Goal: Information Seeking & Learning: Learn about a topic

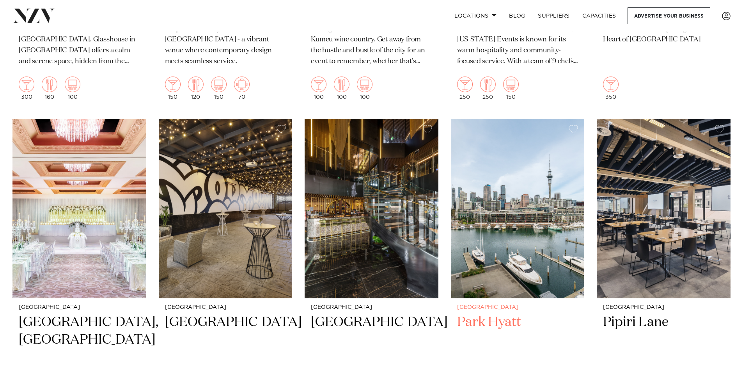
scroll to position [624, 0]
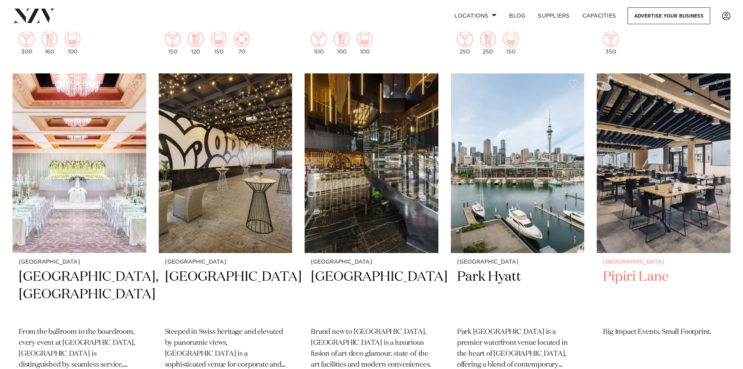
drag, startPoint x: 647, startPoint y: 206, endPoint x: 633, endPoint y: 206, distance: 14.4
click at [647, 206] on img at bounding box center [664, 162] width 134 height 179
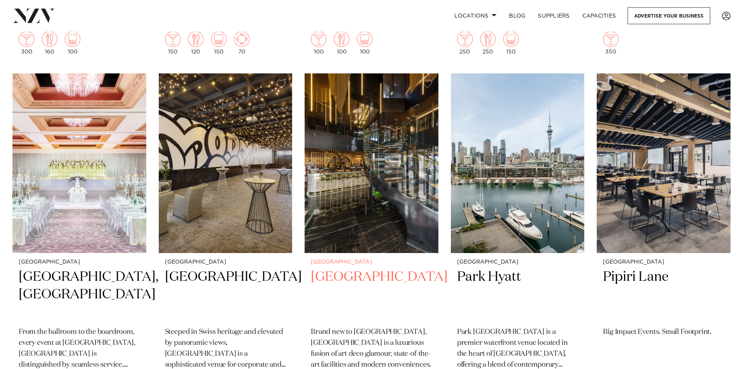
scroll to position [622, 0]
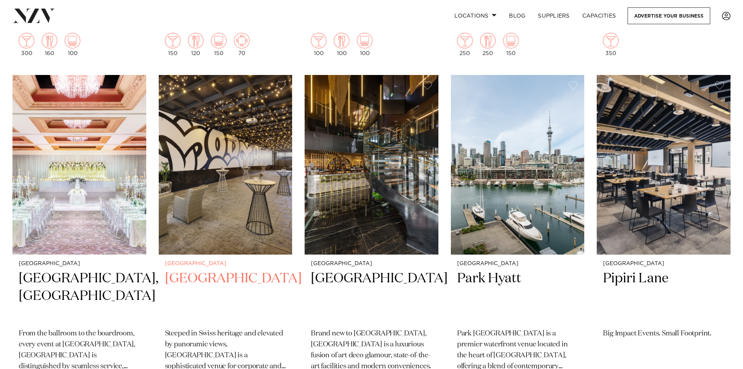
click at [233, 214] on img at bounding box center [226, 164] width 134 height 179
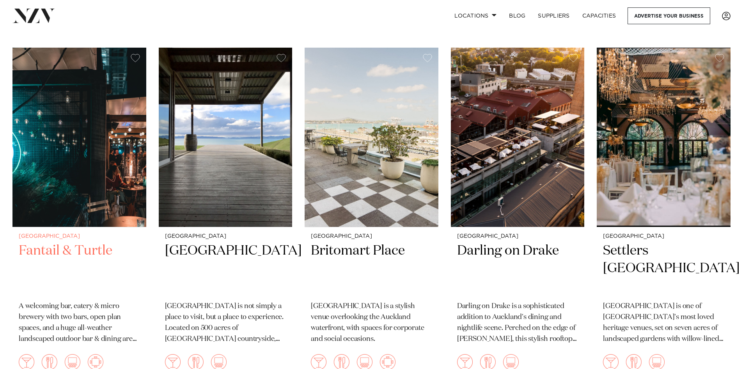
scroll to position [1711, 0]
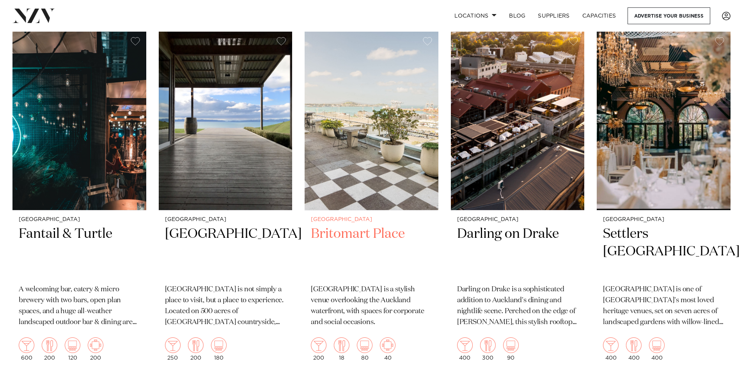
click at [381, 225] on h2 "Britomart Place" at bounding box center [371, 251] width 121 height 53
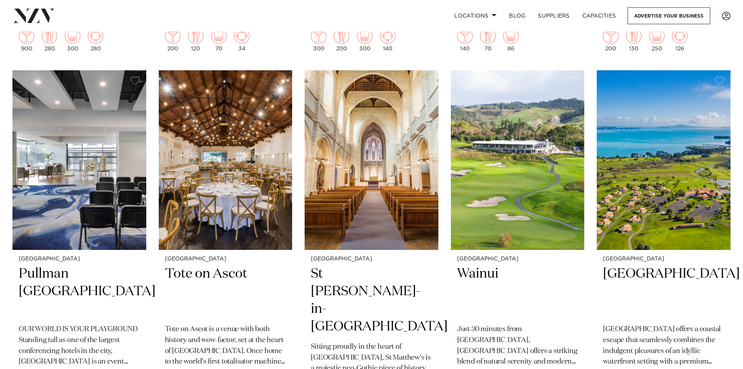
scroll to position [2407, 0]
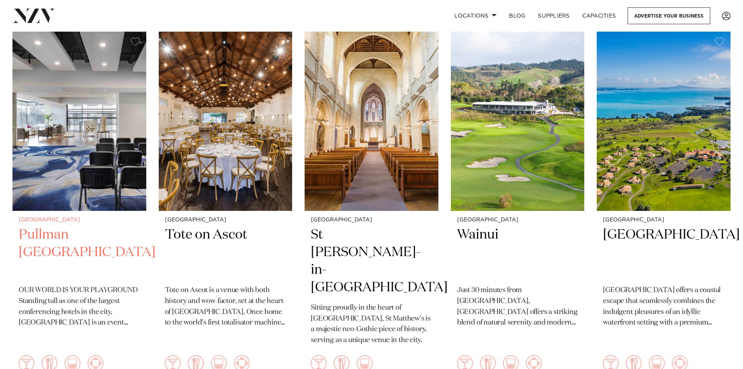
click at [93, 152] on img at bounding box center [79, 120] width 134 height 179
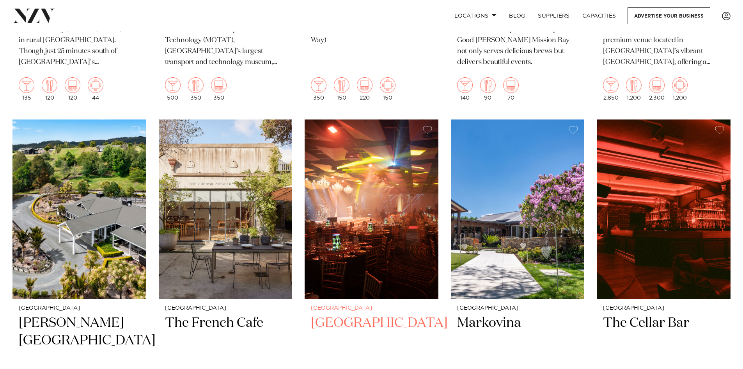
scroll to position [3451, 0]
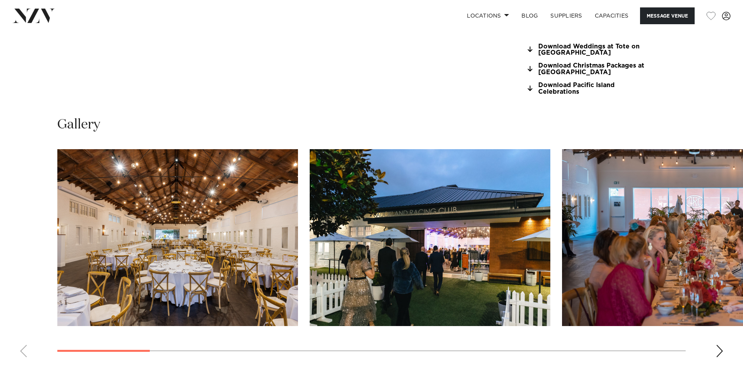
scroll to position [780, 0]
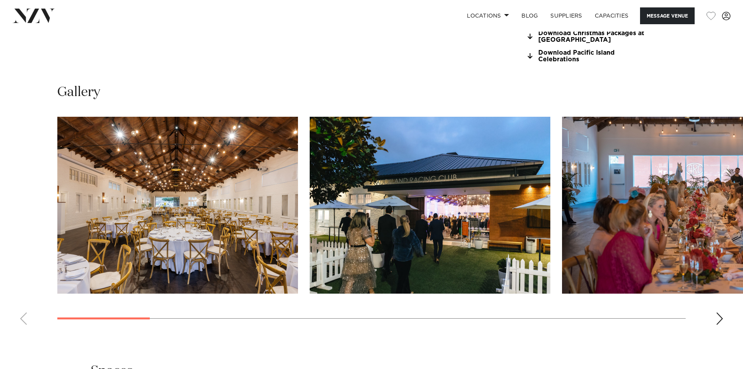
click at [0, 0] on slot at bounding box center [0, 0] width 0 height 0
click at [716, 306] on swiper-container at bounding box center [371, 224] width 743 height 214
click at [720, 314] on div "Next slide" at bounding box center [720, 318] width 8 height 12
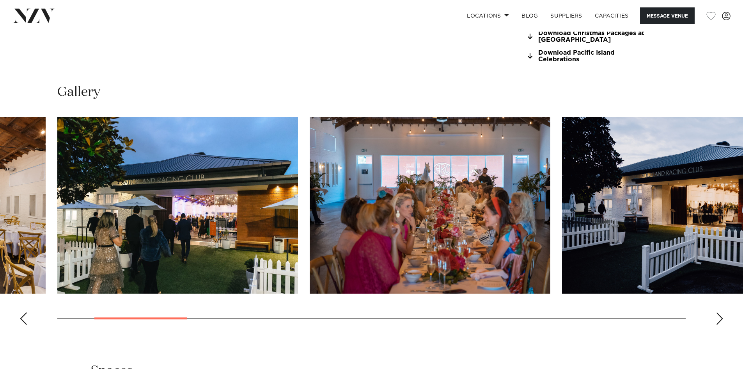
click at [720, 319] on div "Next slide" at bounding box center [720, 318] width 8 height 12
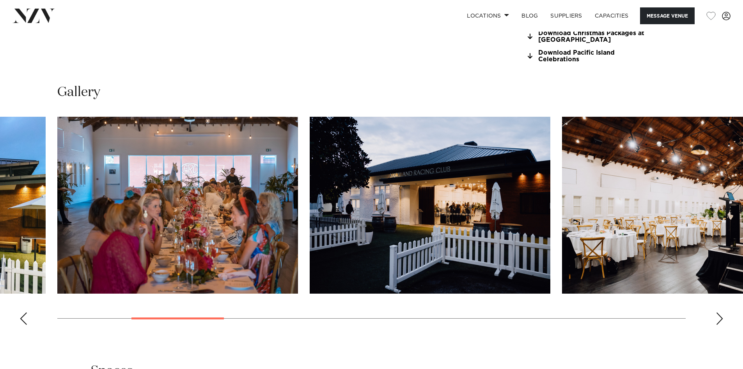
click at [720, 319] on div "Next slide" at bounding box center [720, 318] width 8 height 12
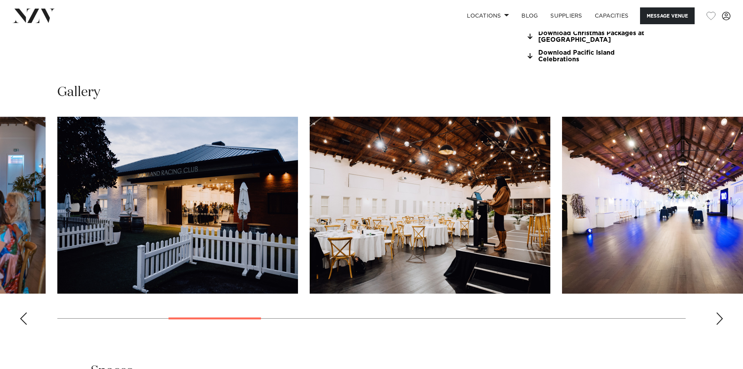
click at [720, 319] on div "Next slide" at bounding box center [720, 318] width 8 height 12
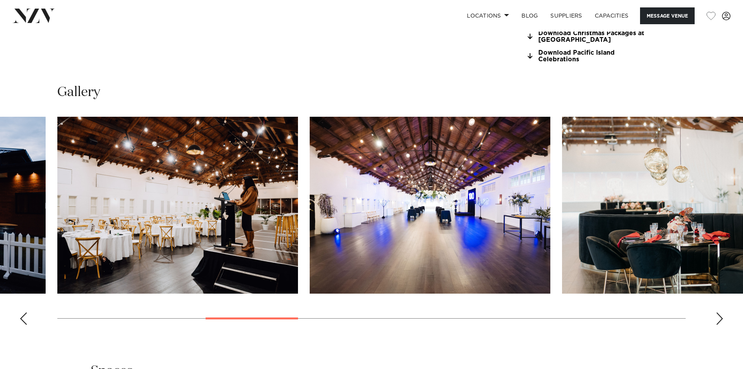
click at [16, 318] on swiper-container at bounding box center [371, 224] width 743 height 214
click at [23, 316] on div "Previous slide" at bounding box center [23, 318] width 8 height 12
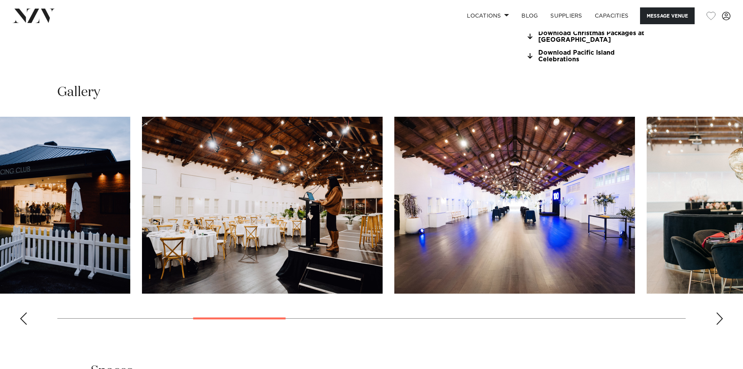
click at [360, 218] on img "5 / 17" at bounding box center [262, 205] width 241 height 177
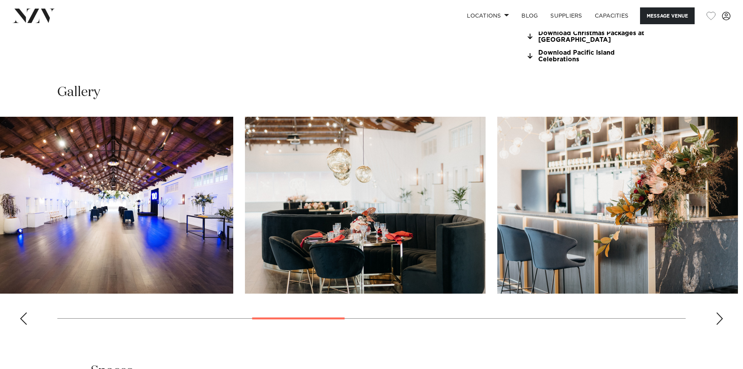
click at [308, 209] on img "7 / 17" at bounding box center [365, 205] width 241 height 177
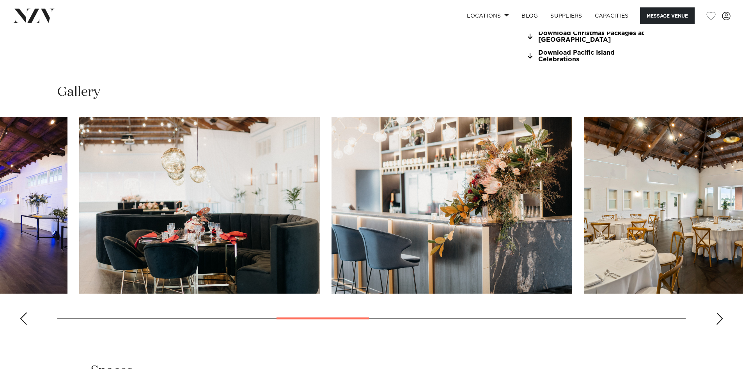
click at [491, 205] on img "8 / 17" at bounding box center [451, 205] width 241 height 177
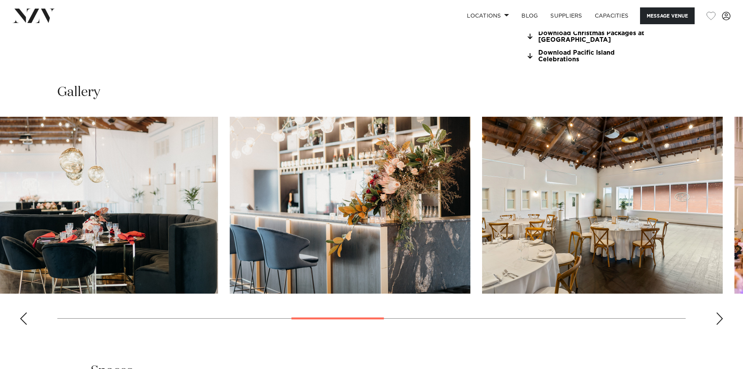
click at [361, 217] on img "8 / 17" at bounding box center [350, 205] width 241 height 177
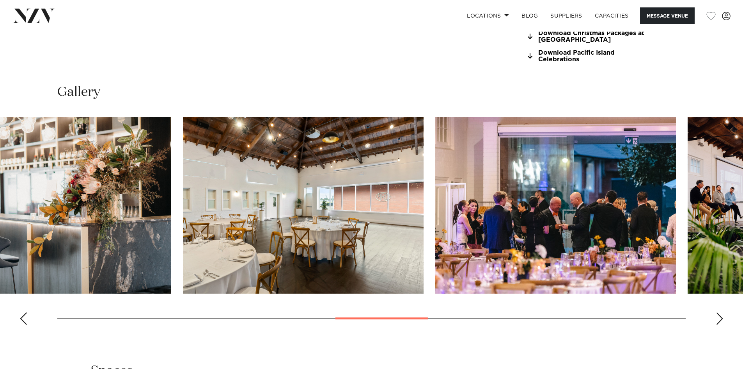
click at [365, 218] on swiper-container at bounding box center [371, 224] width 743 height 214
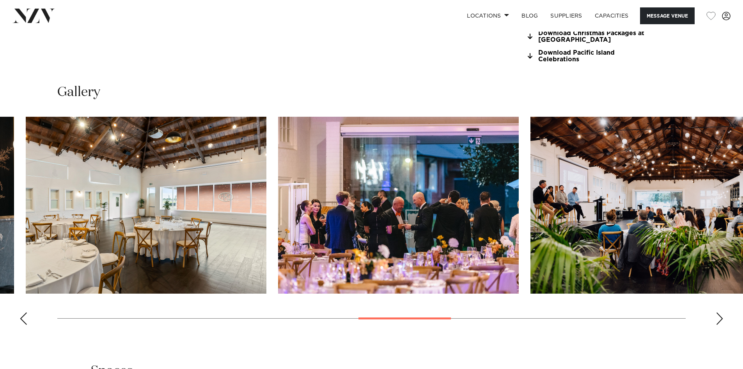
click at [315, 218] on img "10 / 17" at bounding box center [398, 205] width 241 height 177
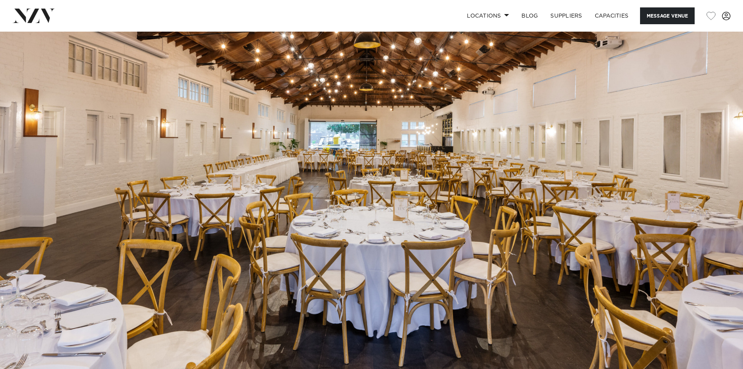
scroll to position [0, 0]
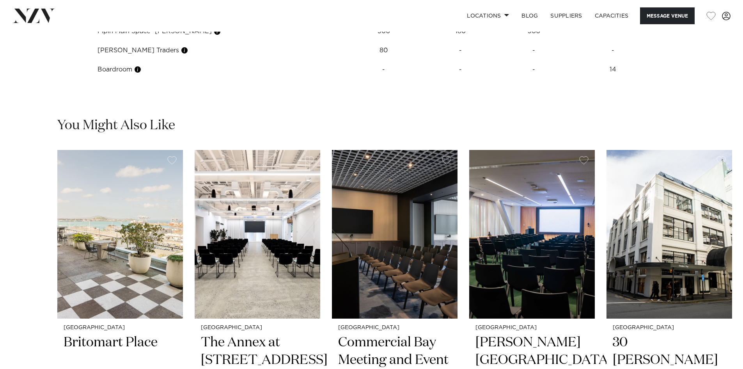
scroll to position [1248, 0]
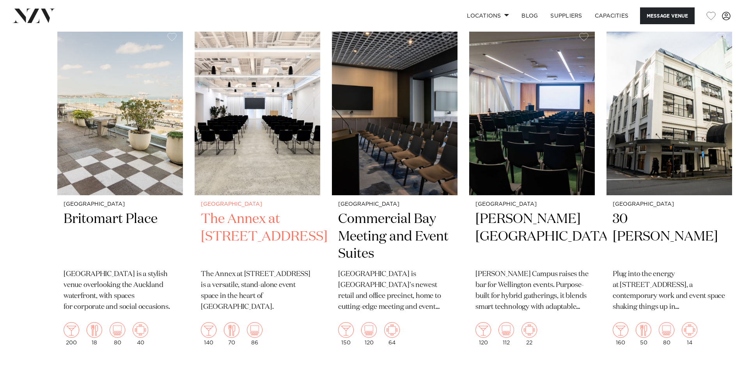
click at [259, 138] on img "2 / 6" at bounding box center [258, 111] width 126 height 168
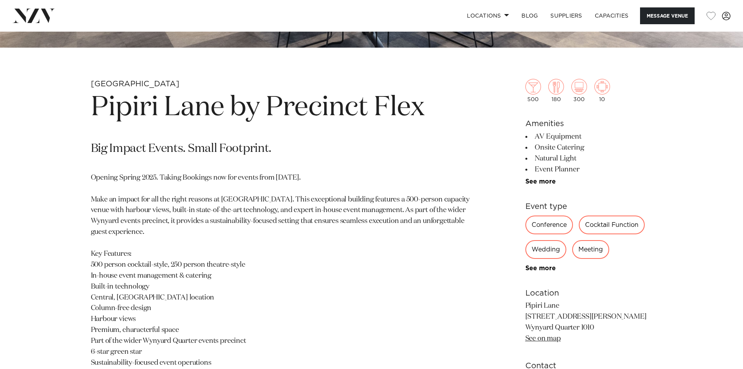
scroll to position [488, 0]
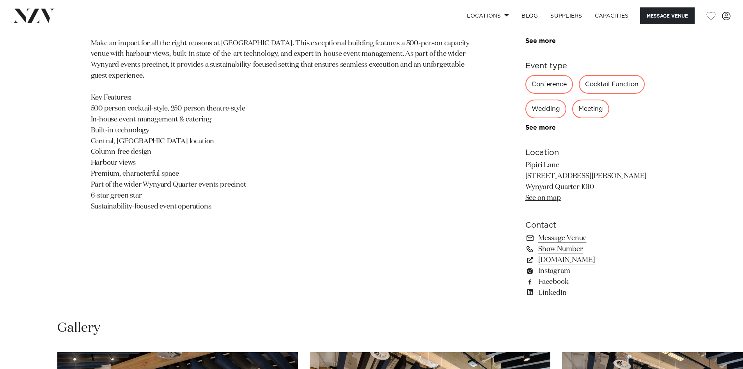
click at [548, 198] on link "See on map" at bounding box center [542, 197] width 35 height 7
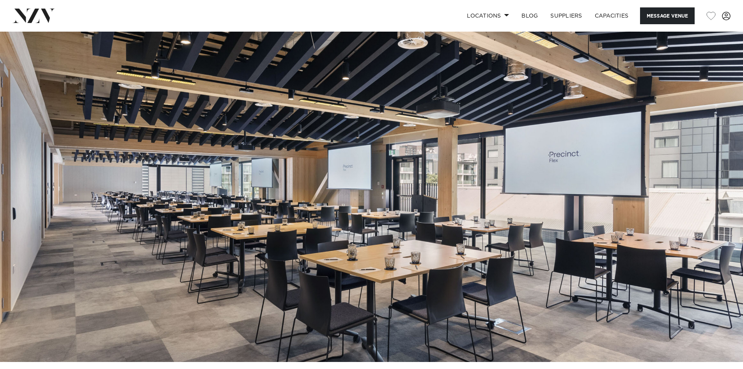
scroll to position [0, 0]
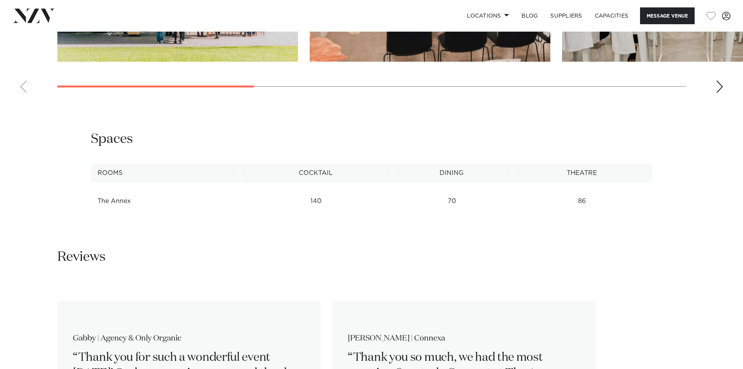
scroll to position [728, 0]
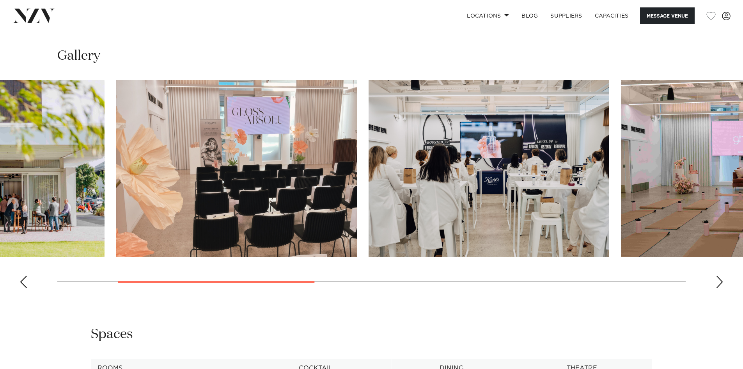
click at [261, 202] on img "2 / 8" at bounding box center [236, 168] width 241 height 177
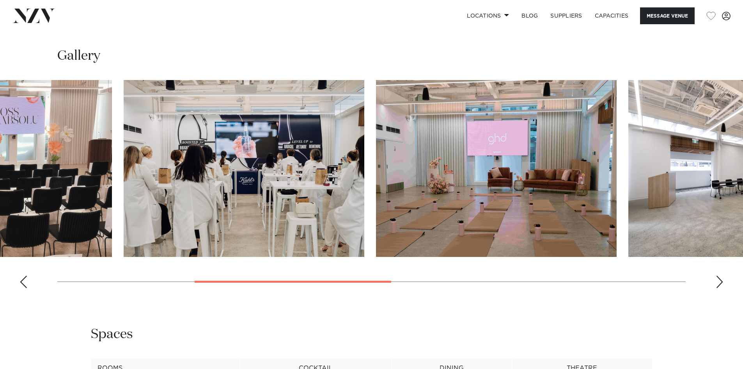
click at [257, 215] on img "3 / 8" at bounding box center [244, 168] width 241 height 177
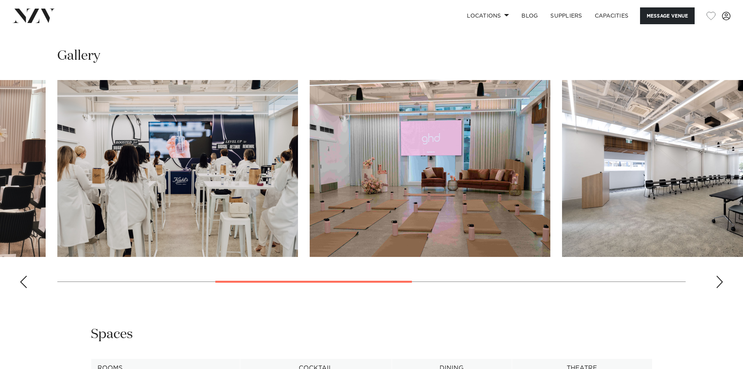
click at [310, 226] on img "4 / 8" at bounding box center [430, 168] width 241 height 177
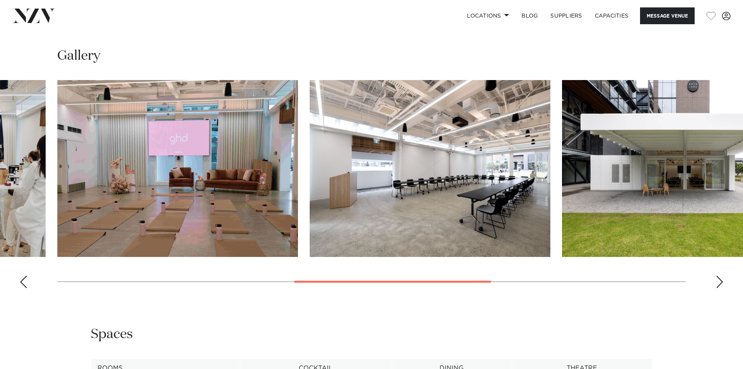
click at [310, 227] on img "5 / 8" at bounding box center [430, 168] width 241 height 177
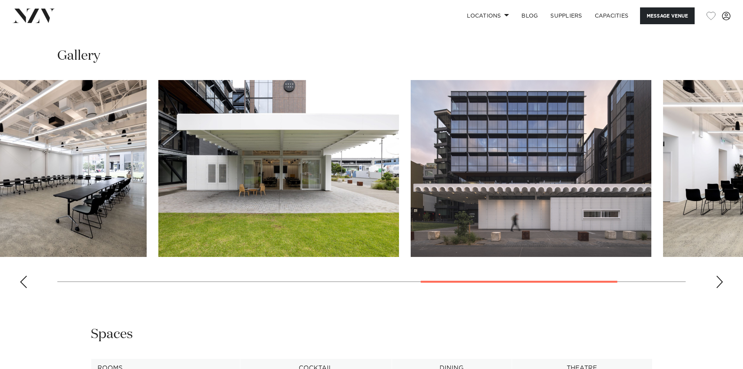
click at [240, 247] on img "6 / 8" at bounding box center [278, 168] width 241 height 177
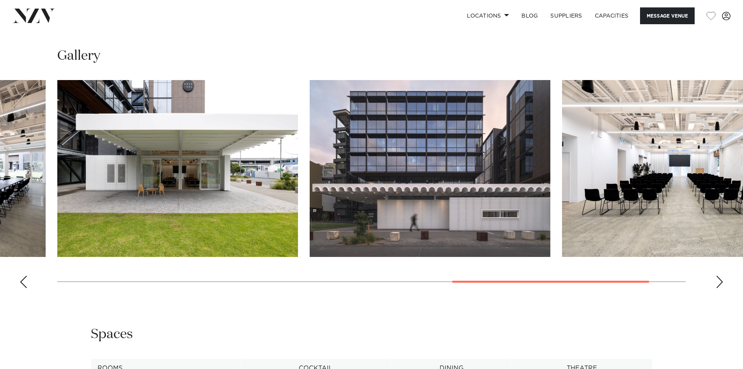
click at [310, 240] on img "7 / 8" at bounding box center [430, 168] width 241 height 177
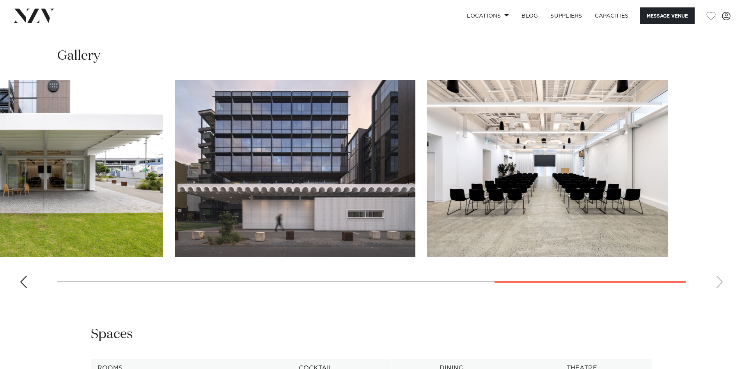
click at [0, 0] on slot at bounding box center [0, 0] width 0 height 0
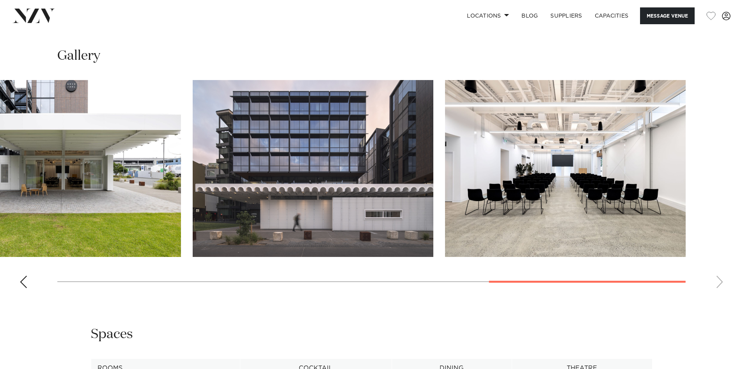
click at [0, 0] on slot at bounding box center [0, 0] width 0 height 0
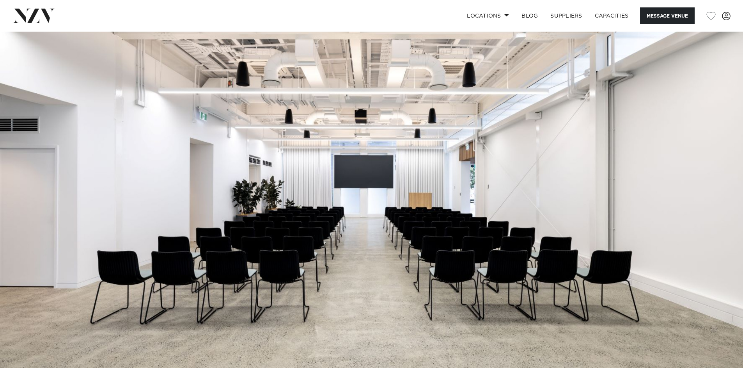
scroll to position [0, 0]
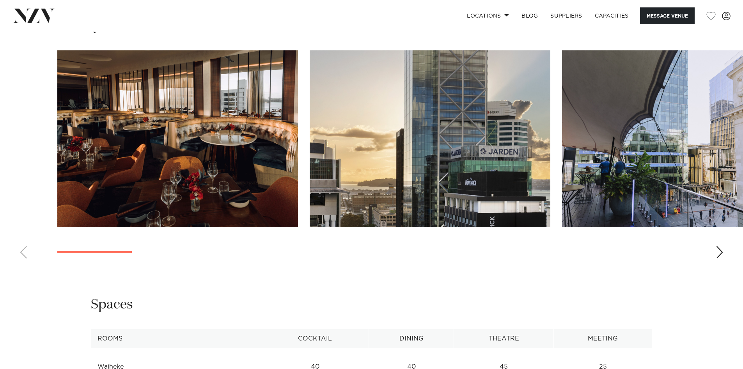
scroll to position [819, 0]
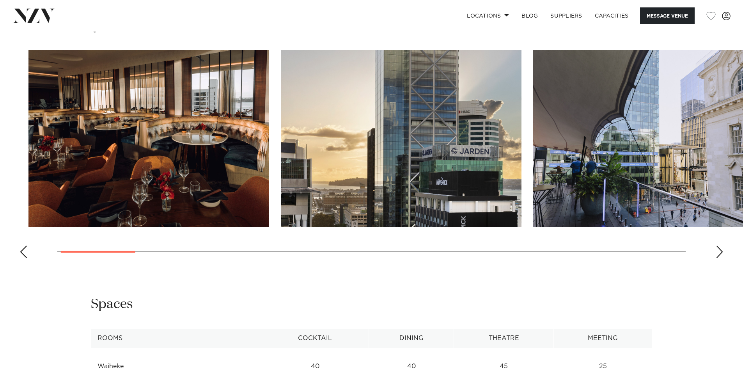
click at [300, 188] on img "2 / 21" at bounding box center [401, 138] width 241 height 177
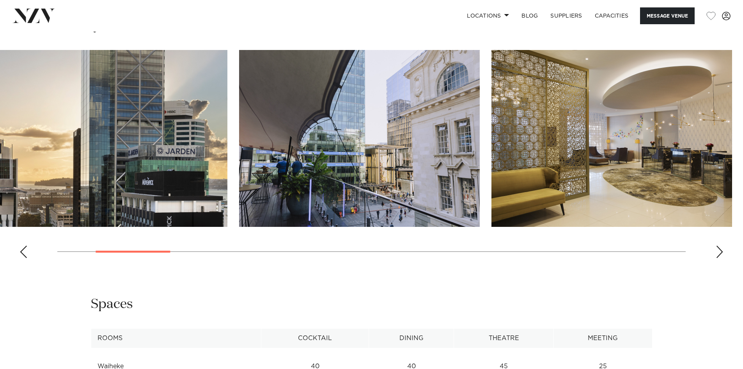
click at [289, 190] on img "3 / 21" at bounding box center [359, 138] width 241 height 177
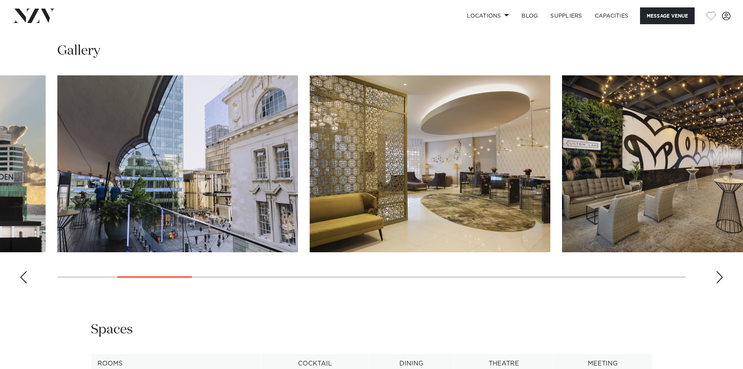
scroll to position [780, 0]
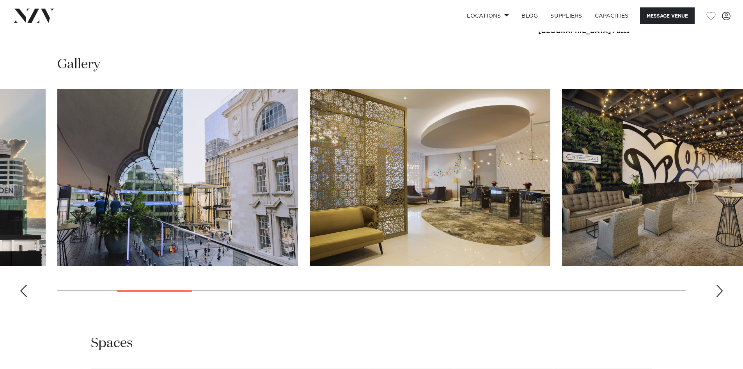
click at [183, 179] on img "3 / 21" at bounding box center [177, 177] width 241 height 177
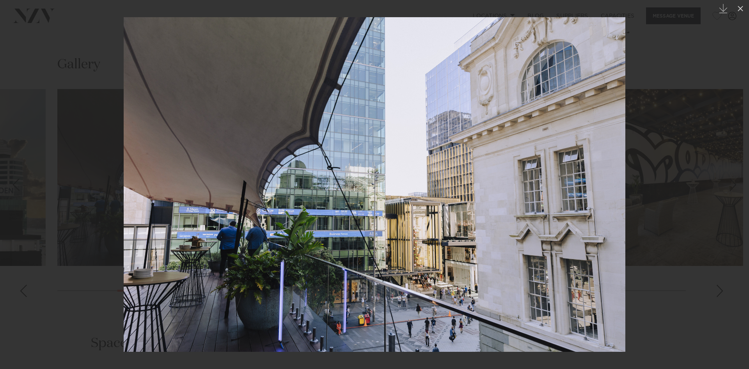
click at [698, 41] on div at bounding box center [374, 184] width 749 height 369
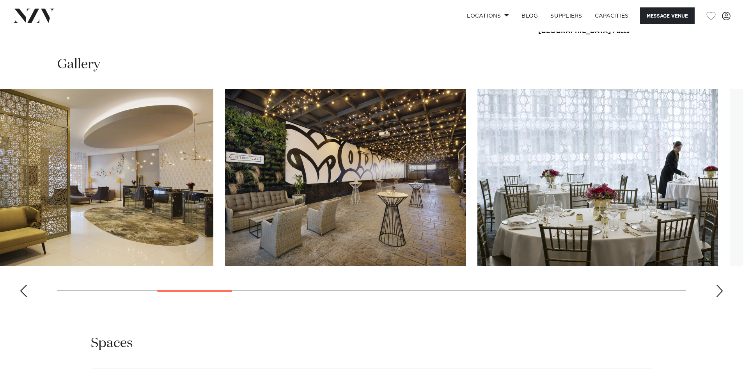
click at [312, 213] on img "5 / 21" at bounding box center [345, 177] width 241 height 177
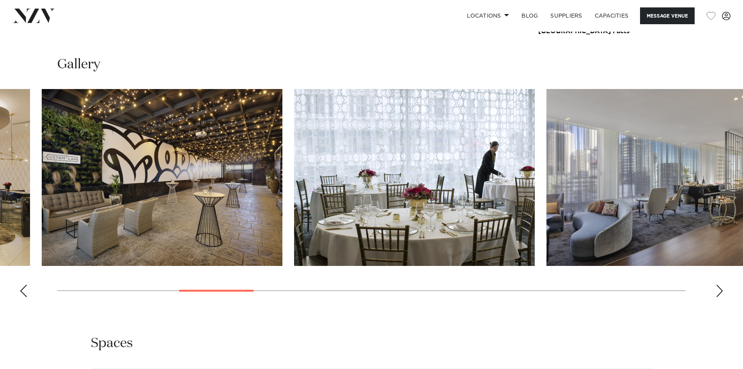
click at [316, 226] on img "6 / 21" at bounding box center [414, 177] width 241 height 177
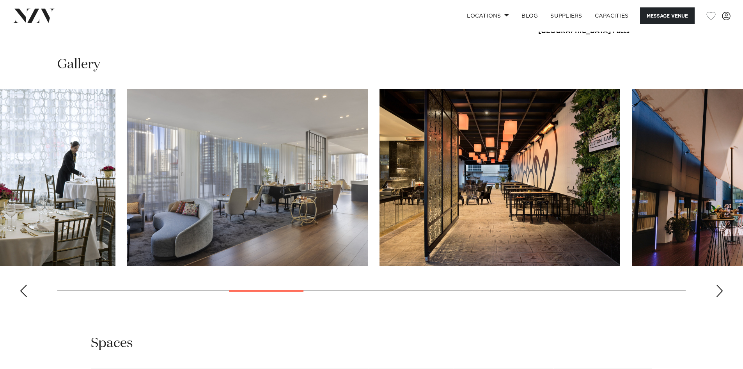
click at [306, 247] on img "7 / 21" at bounding box center [247, 177] width 241 height 177
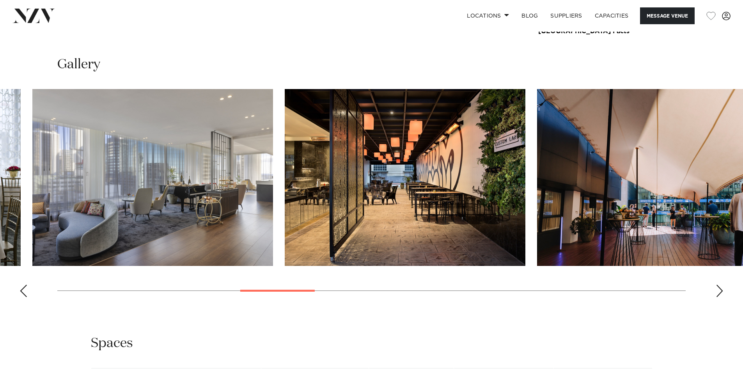
click at [285, 258] on img "8 / 21" at bounding box center [405, 177] width 241 height 177
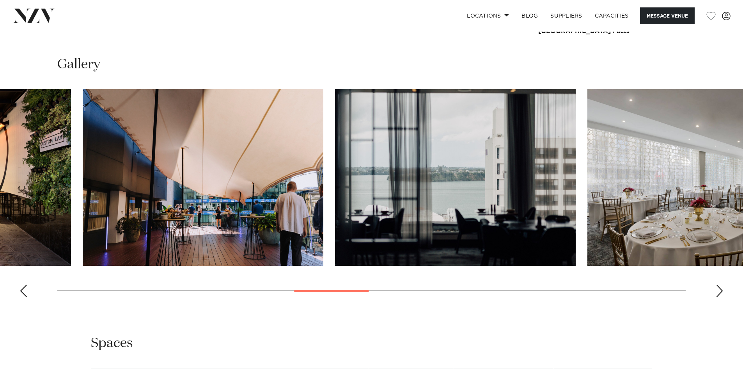
click at [377, 227] on img "10 / 21" at bounding box center [455, 177] width 241 height 177
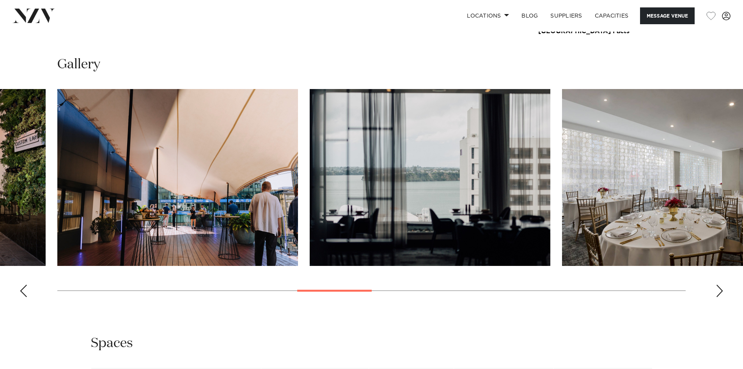
click at [207, 212] on img "9 / 21" at bounding box center [177, 177] width 241 height 177
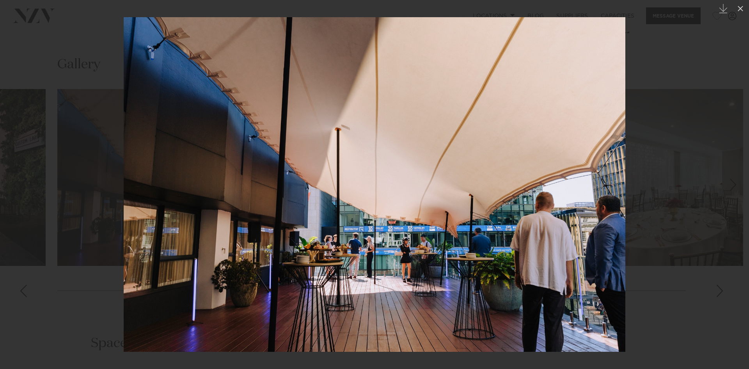
click at [670, 66] on div at bounding box center [374, 184] width 749 height 369
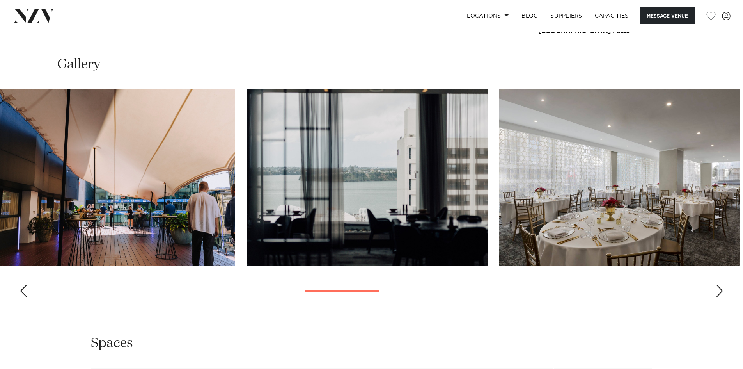
click at [608, 216] on img "11 / 21" at bounding box center [619, 177] width 241 height 177
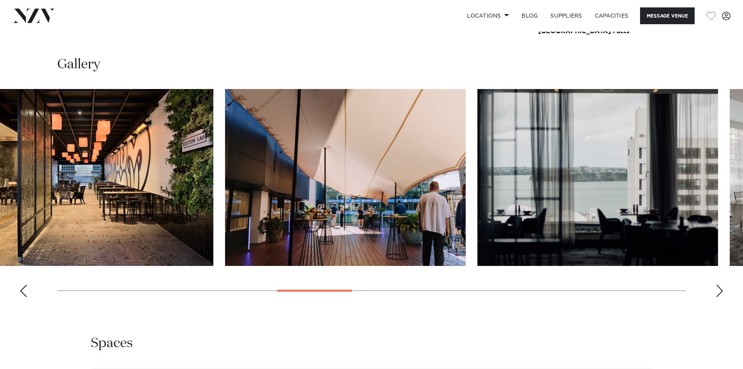
click at [436, 201] on img "9 / 21" at bounding box center [345, 177] width 241 height 177
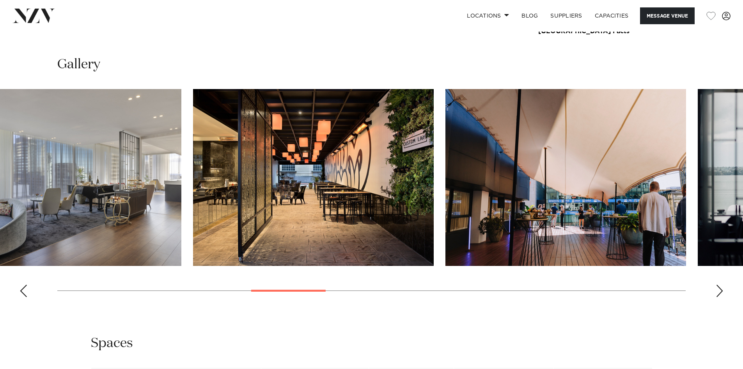
click at [573, 168] on swiper-container at bounding box center [371, 196] width 743 height 214
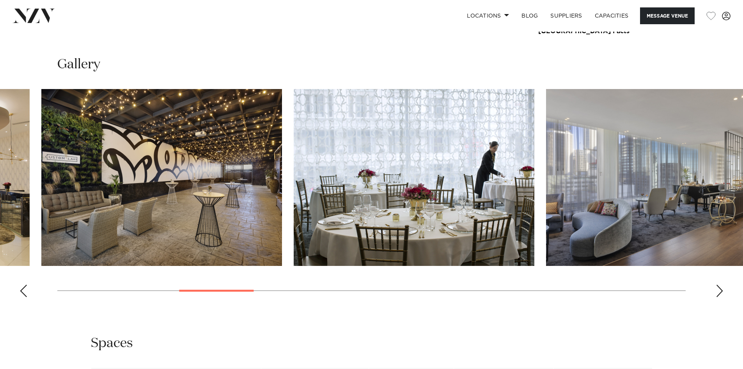
click at [587, 158] on img "7 / 21" at bounding box center [666, 177] width 241 height 177
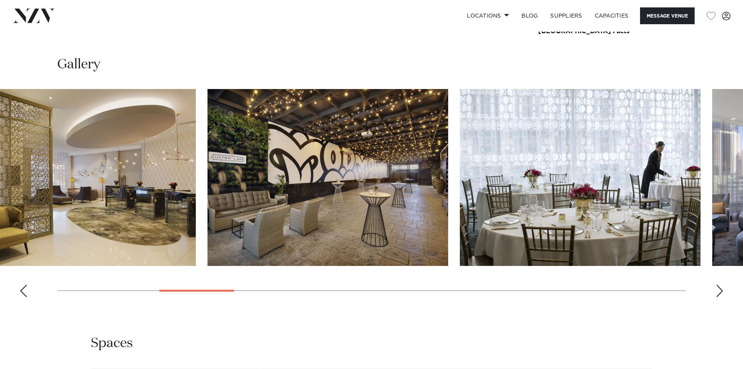
click at [495, 168] on swiper-container at bounding box center [371, 196] width 743 height 214
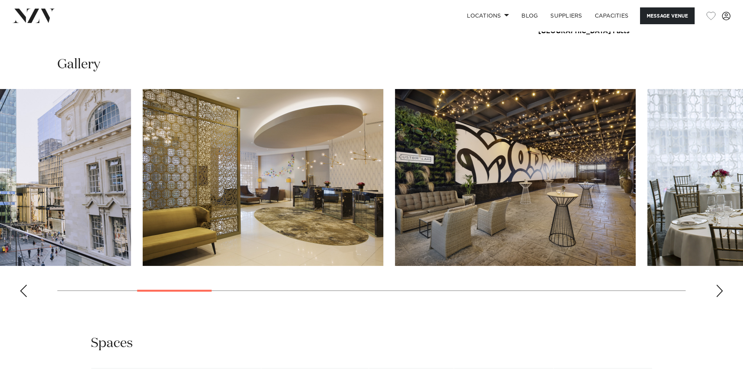
click at [383, 154] on img "4 / 21" at bounding box center [263, 177] width 241 height 177
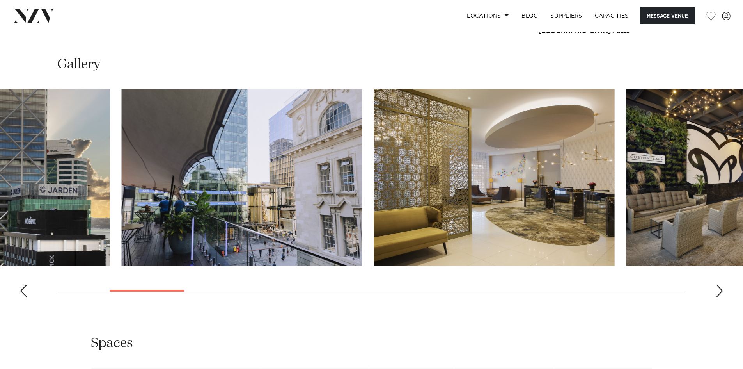
click at [457, 164] on img "4 / 21" at bounding box center [494, 177] width 241 height 177
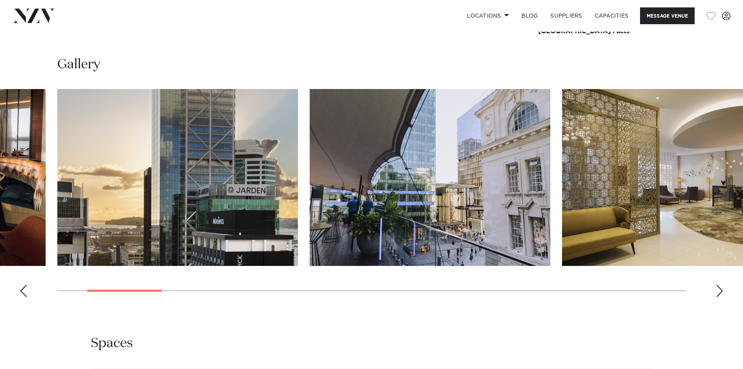
click at [490, 163] on img "3 / 21" at bounding box center [430, 177] width 241 height 177
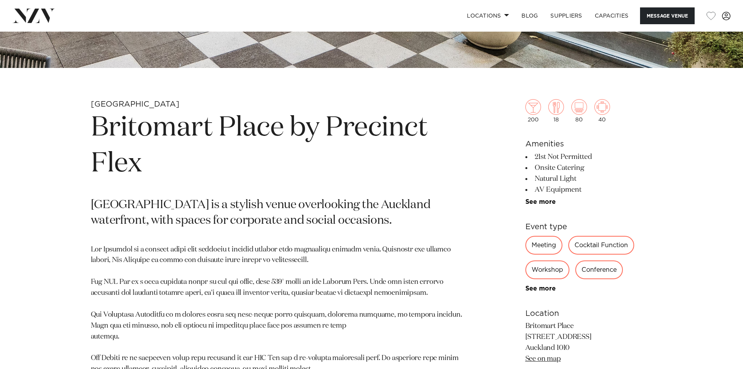
scroll to position [429, 0]
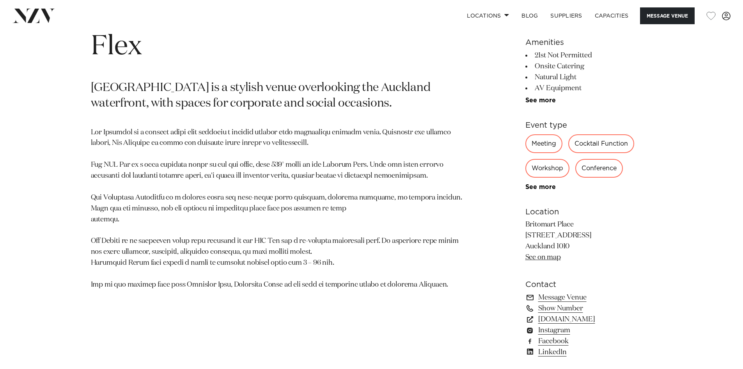
click at [552, 258] on link "See on map" at bounding box center [542, 256] width 35 height 7
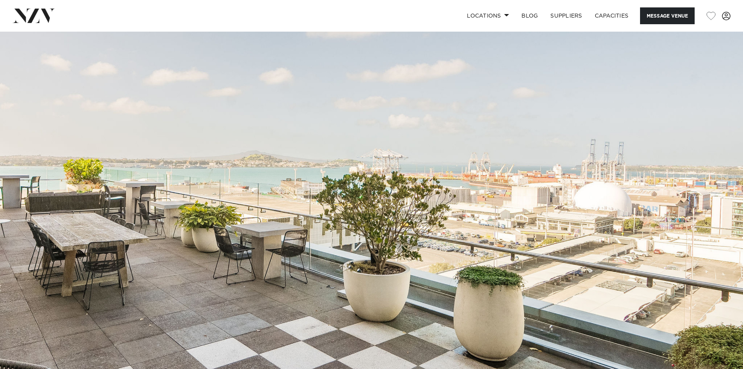
scroll to position [0, 0]
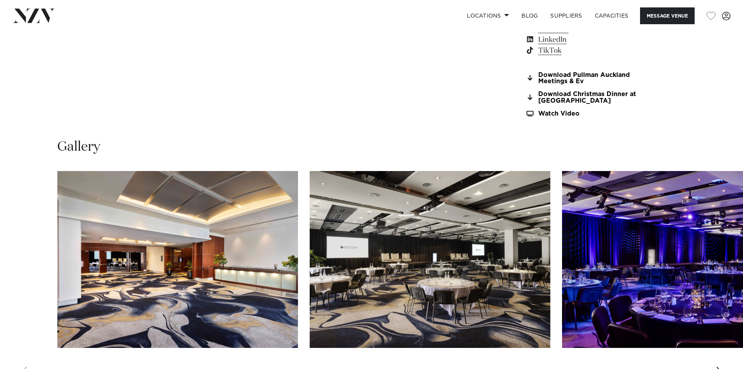
scroll to position [780, 0]
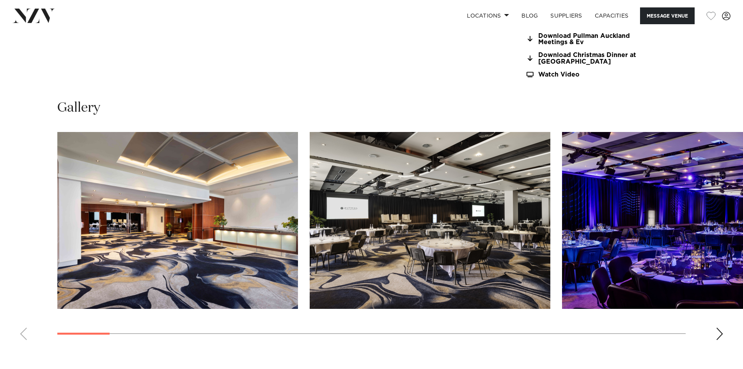
click at [310, 240] on img "2 / 30" at bounding box center [430, 220] width 241 height 177
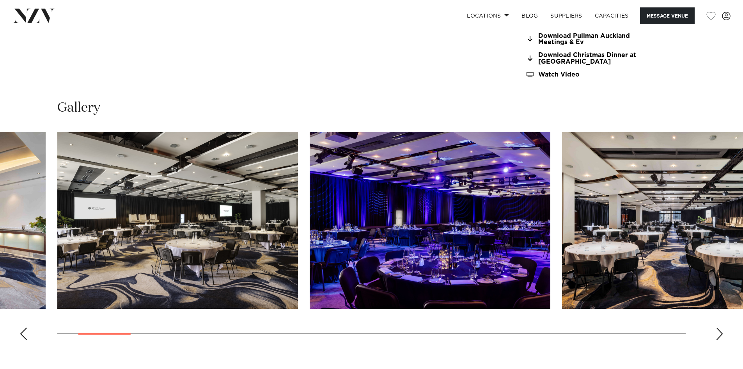
click at [550, 240] on img "3 / 30" at bounding box center [430, 220] width 241 height 177
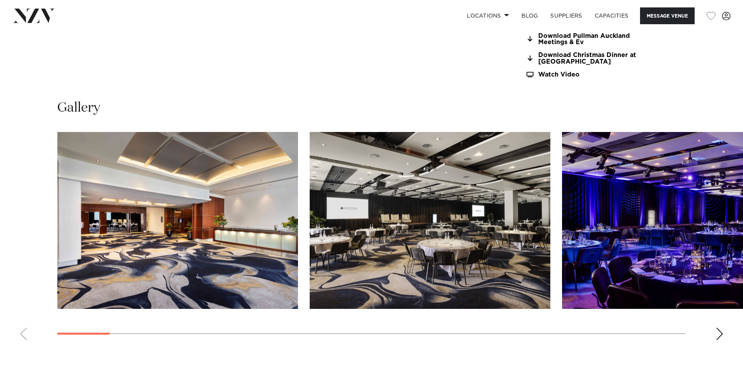
click at [310, 267] on img "2 / 30" at bounding box center [430, 220] width 241 height 177
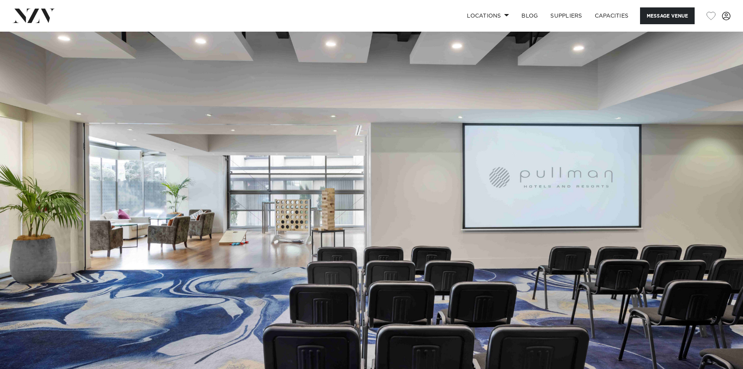
scroll to position [0, 0]
